Goal: Entertainment & Leisure: Consume media (video, audio)

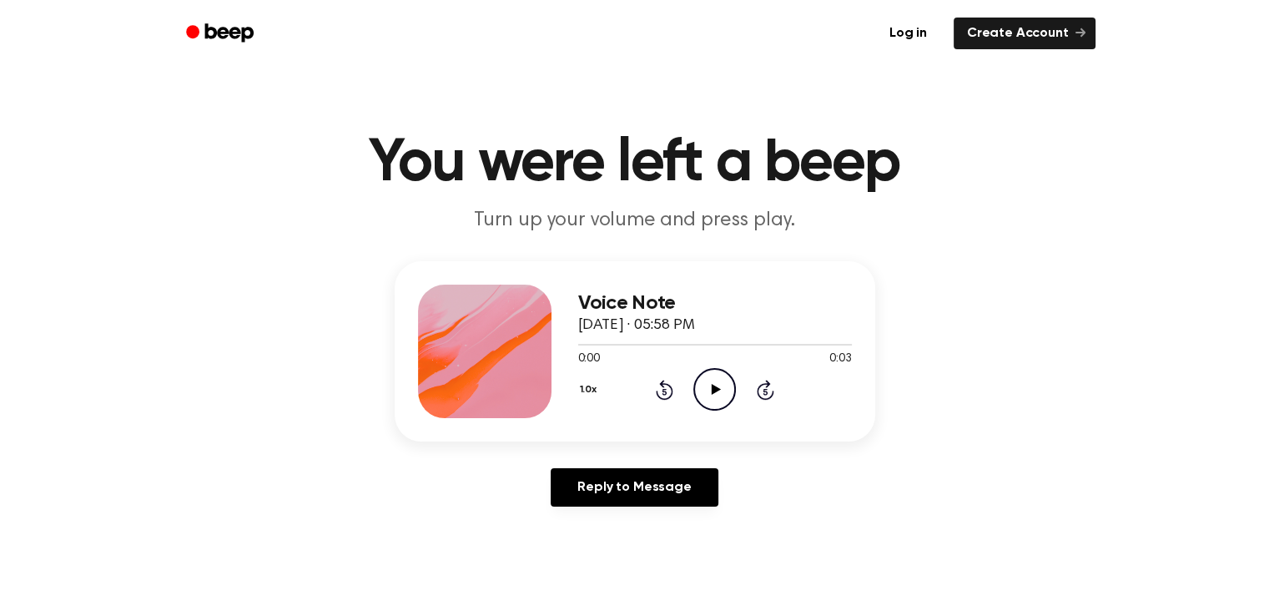
click at [719, 386] on icon "Play Audio" at bounding box center [714, 389] width 43 height 43
click at [714, 386] on icon at bounding box center [716, 389] width 9 height 11
click at [721, 381] on icon "Play Audio" at bounding box center [714, 389] width 43 height 43
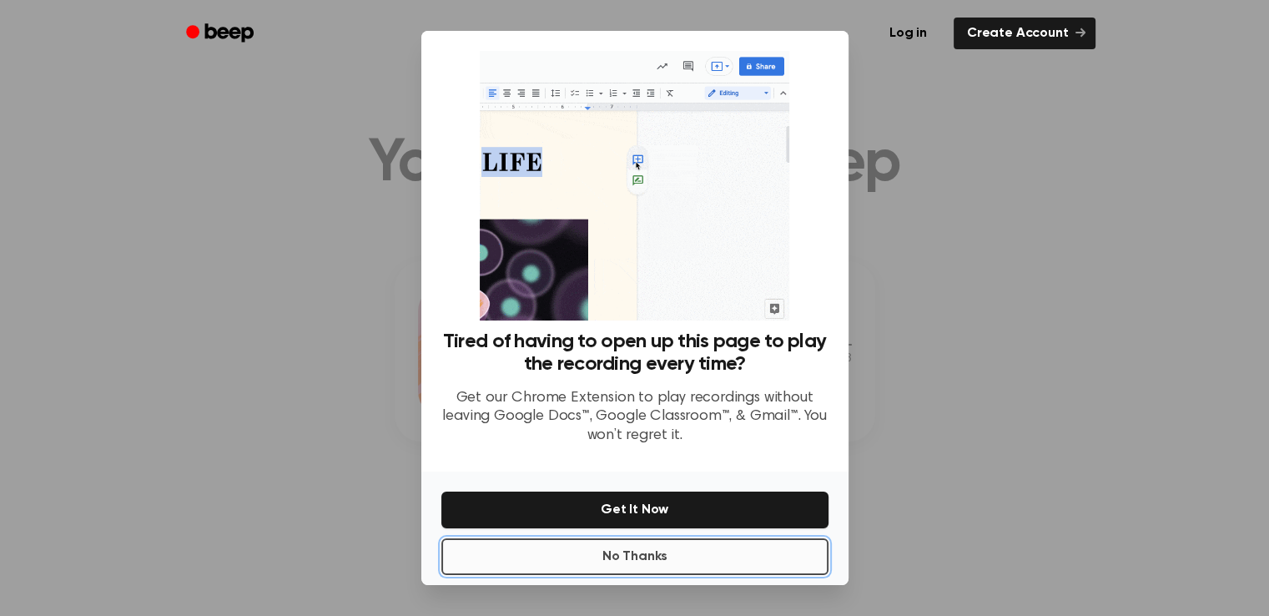
click at [639, 555] on button "No Thanks" at bounding box center [634, 556] width 387 height 37
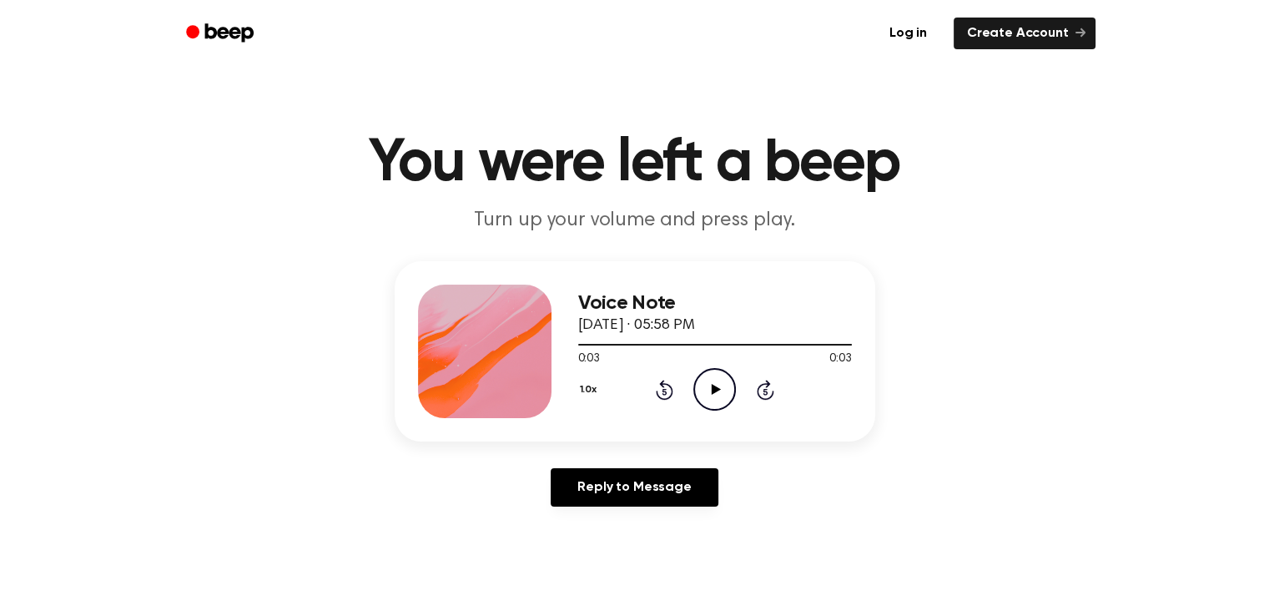
click at [716, 379] on icon "Play Audio" at bounding box center [714, 389] width 43 height 43
click at [708, 380] on icon "Play Audio" at bounding box center [714, 389] width 43 height 43
click at [710, 382] on icon "Play Audio" at bounding box center [714, 389] width 43 height 43
click at [708, 388] on icon "Play Audio" at bounding box center [714, 389] width 43 height 43
click at [712, 385] on icon at bounding box center [716, 389] width 9 height 11
